Goal: Book appointment/travel/reservation

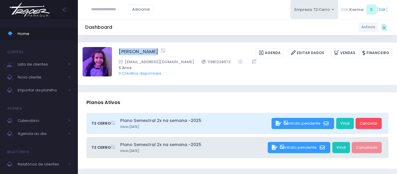
drag, startPoint x: 116, startPoint y: 50, endPoint x: 164, endPoint y: 53, distance: 47.7
click at [164, 53] on div "Manuela Santos Agenda Editar Dados Vendas Financeiro" at bounding box center [238, 63] width 310 height 33
copy div "[PERSON_NAME]"
click at [188, 81] on div "Manuela Santos Agenda Editar Dados Vendas Financeiro 5 Anos" at bounding box center [237, 63] width 319 height 43
drag, startPoint x: 214, startPoint y: 62, endPoint x: 181, endPoint y: 63, distance: 32.3
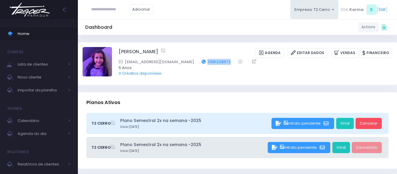
click at [181, 63] on div "joycecfpires@gmail.com 11981228972" at bounding box center [252, 62] width 266 height 6
copy div "11981228972"
click at [229, 22] on div "Dashboard Actions Choose Label: Customer Partner Suplier Member Staff Add new" at bounding box center [237, 26] width 319 height 11
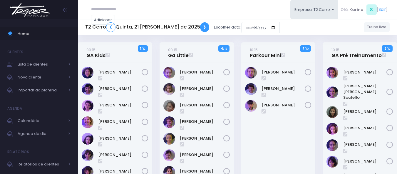
click at [200, 27] on link "❯" at bounding box center [204, 27] width 9 height 10
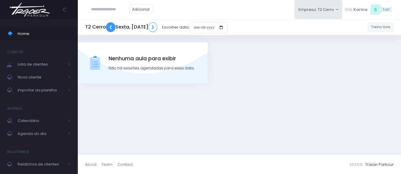
click at [112, 27] on link "❮" at bounding box center [110, 27] width 9 height 10
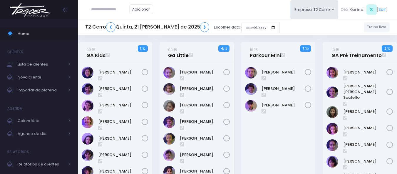
click at [176, 56] on link "09:15 Ga Little" at bounding box center [178, 53] width 21 height 12
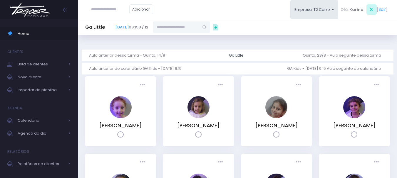
click at [196, 24] on input "text" at bounding box center [176, 26] width 46 height 11
paste input "**********"
type input "**********"
click at [199, 38] on link "Manuela Santos de Matos" at bounding box center [182, 38] width 34 height 6
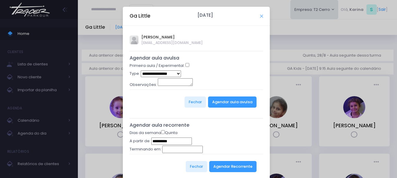
click at [260, 14] on icon "Close" at bounding box center [261, 16] width 3 height 4
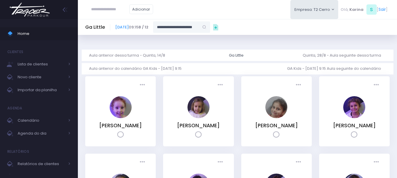
click at [199, 28] on input "**********" at bounding box center [176, 26] width 46 height 11
paste input "text"
click at [199, 36] on link "[PERSON_NAME]" at bounding box center [182, 38] width 34 height 6
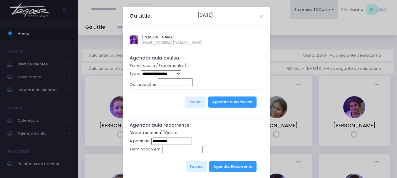
type input "**********"
click at [239, 166] on button "Agendar Recorrente" at bounding box center [232, 166] width 47 height 11
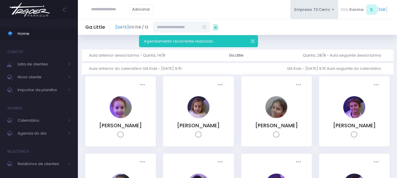
click at [237, 134] on div "Presença: [GEOGRAPHIC_DATA] Presente [GEOGRAPHIC_DATA] HA" at bounding box center [276, 115] width 78 height 78
click at [253, 41] on button "button" at bounding box center [249, 40] width 12 height 7
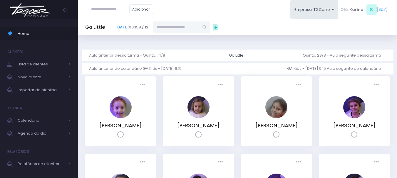
click at [288, 45] on div "Ga Little 21 de Agosto de 2025 09:15 9 / 12 Falta" at bounding box center [237, 179] width 319 height 274
click at [283, 46] on div "Ga Little 21 de Agosto de 2025 09:15 9 / 12 Falta" at bounding box center [237, 179] width 319 height 274
click at [40, 10] on img at bounding box center [29, 9] width 45 height 21
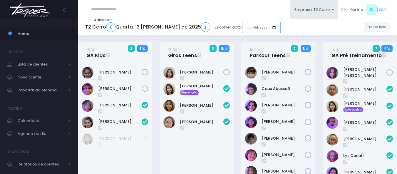
click at [249, 28] on input "date" at bounding box center [261, 27] width 38 height 11
click at [248, 27] on input "date" at bounding box center [261, 27] width 38 height 11
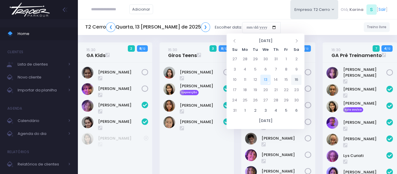
click at [296, 80] on td "16" at bounding box center [296, 80] width 10 height 10
type input "**********"
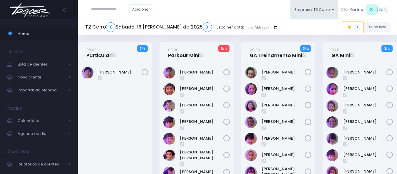
click at [137, 109] on div "Albert Hong" at bounding box center [115, 166] width 74 height 206
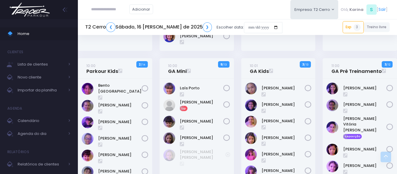
scroll to position [206, 0]
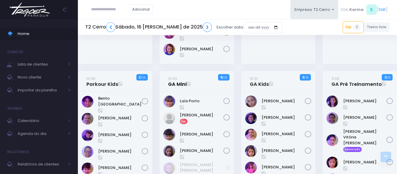
click at [177, 83] on link "10:00 GA Mini" at bounding box center [177, 81] width 19 height 12
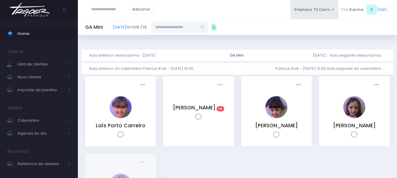
click at [197, 26] on input "text" at bounding box center [174, 26] width 46 height 11
paste input "**********"
click at [197, 38] on link "[PERSON_NAME]" at bounding box center [180, 38] width 34 height 6
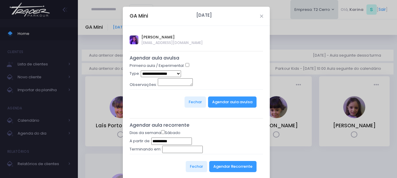
type input "**********"
click at [230, 166] on button "Agendar Recorrente" at bounding box center [232, 166] width 47 height 11
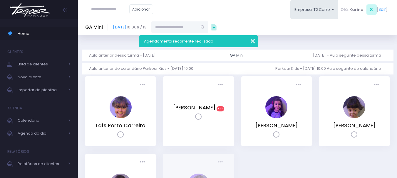
click at [251, 41] on button "button" at bounding box center [249, 40] width 12 height 7
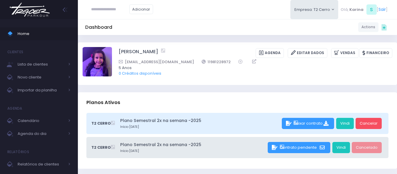
click at [236, 12] on div "Adicionar Empresa: T2 Cerro T1 Faria T2 [GEOGRAPHIC_DATA][MEDICAL_DATA]" at bounding box center [237, 9] width 319 height 19
